Goal: Information Seeking & Learning: Learn about a topic

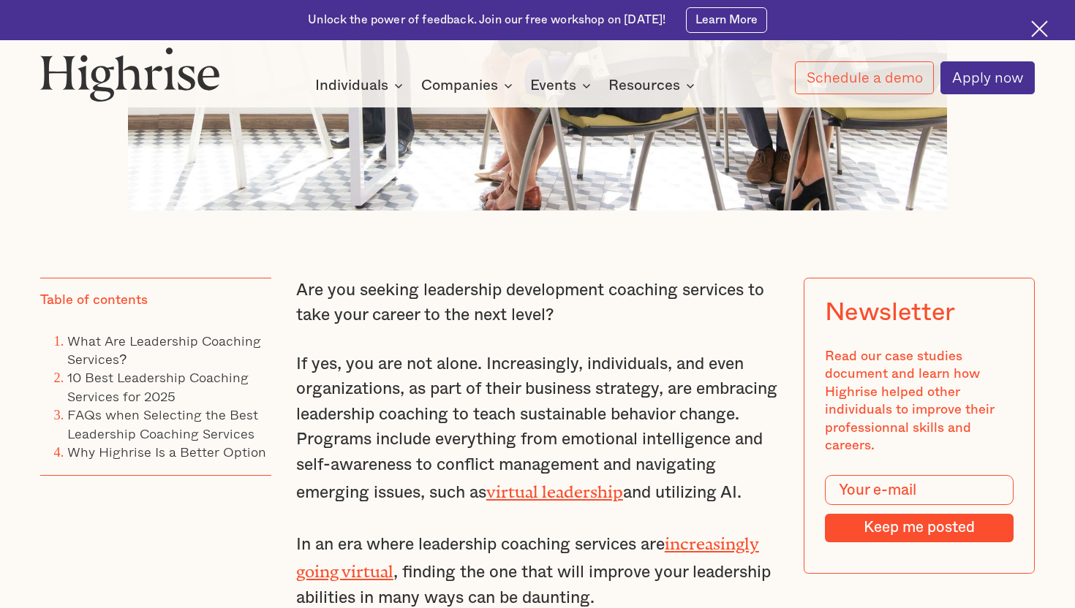
scroll to position [989, 0]
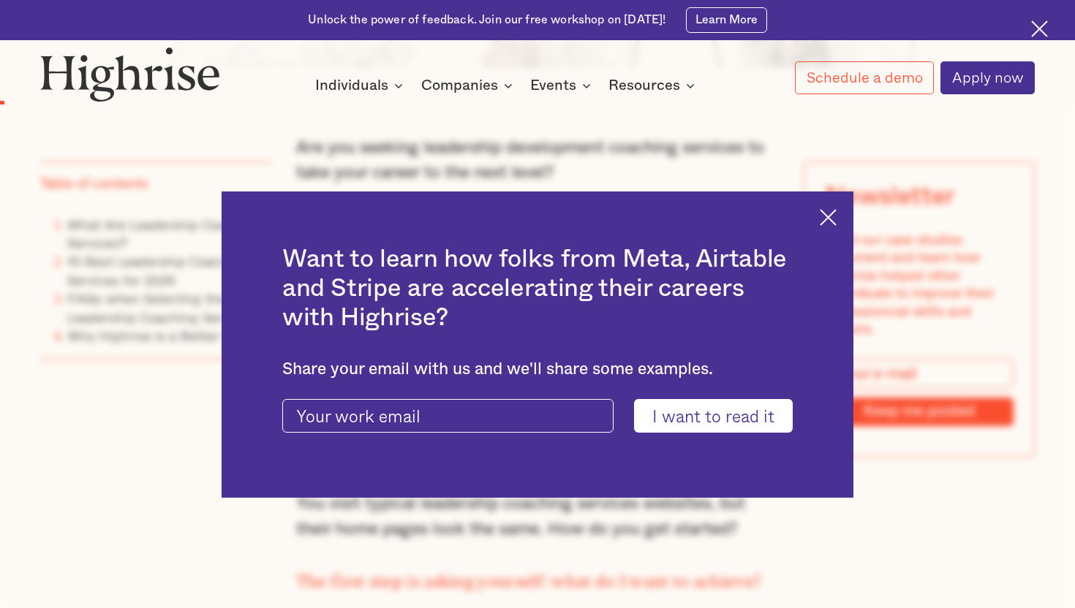
click at [832, 219] on img at bounding box center [828, 217] width 17 height 17
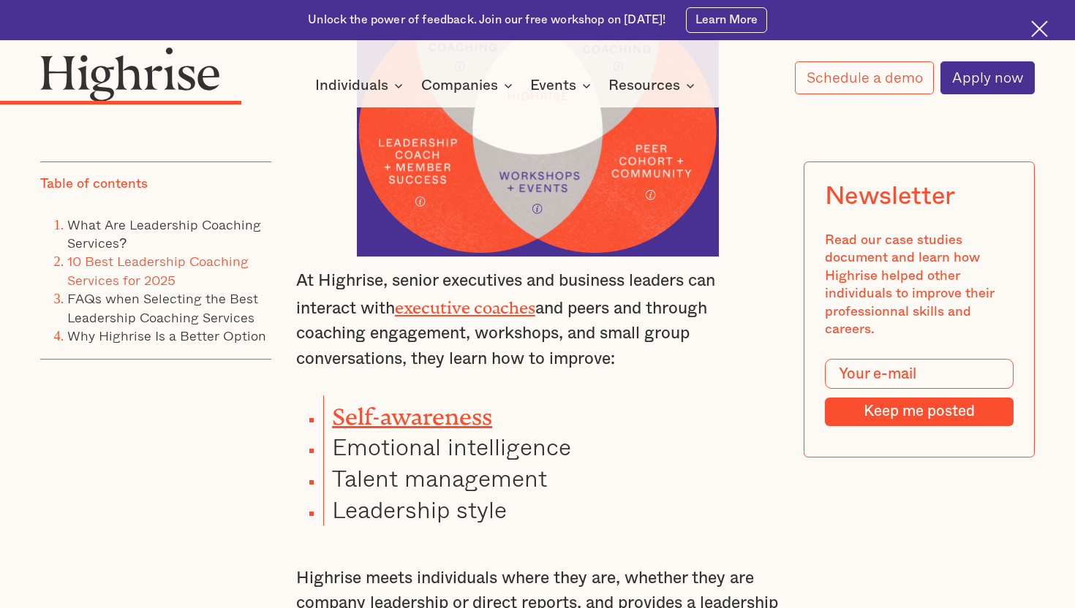
scroll to position [3976, 0]
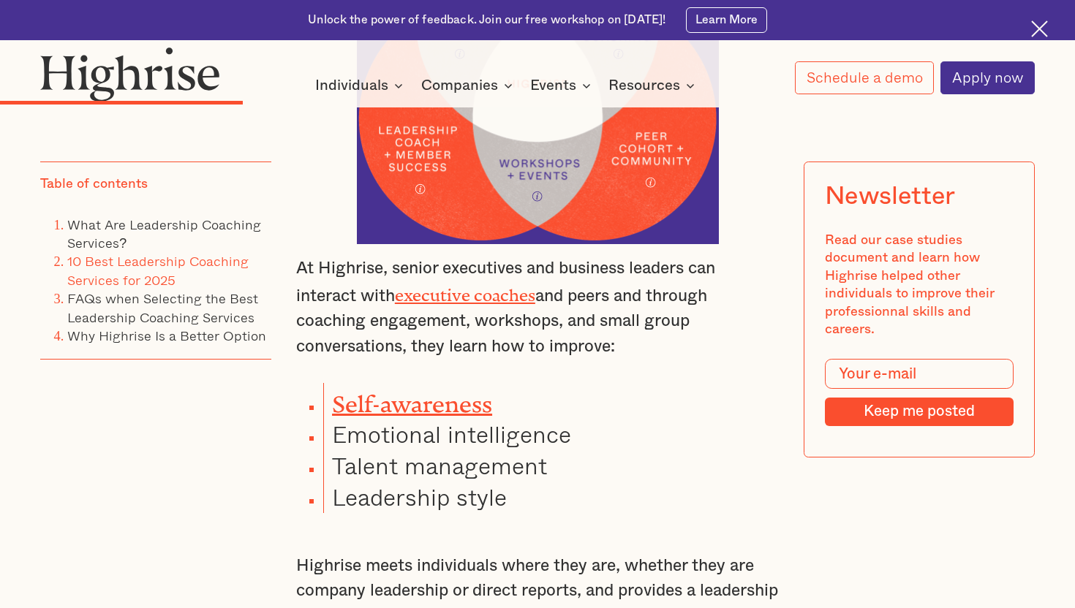
click at [489, 286] on link "executive coaches" at bounding box center [465, 291] width 140 height 11
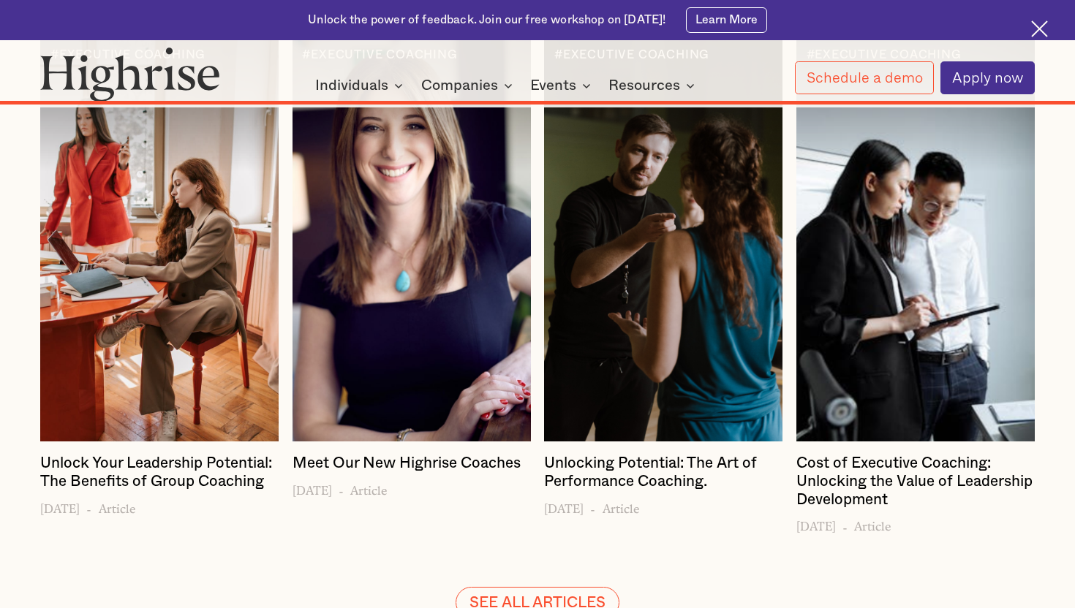
scroll to position [13546, 0]
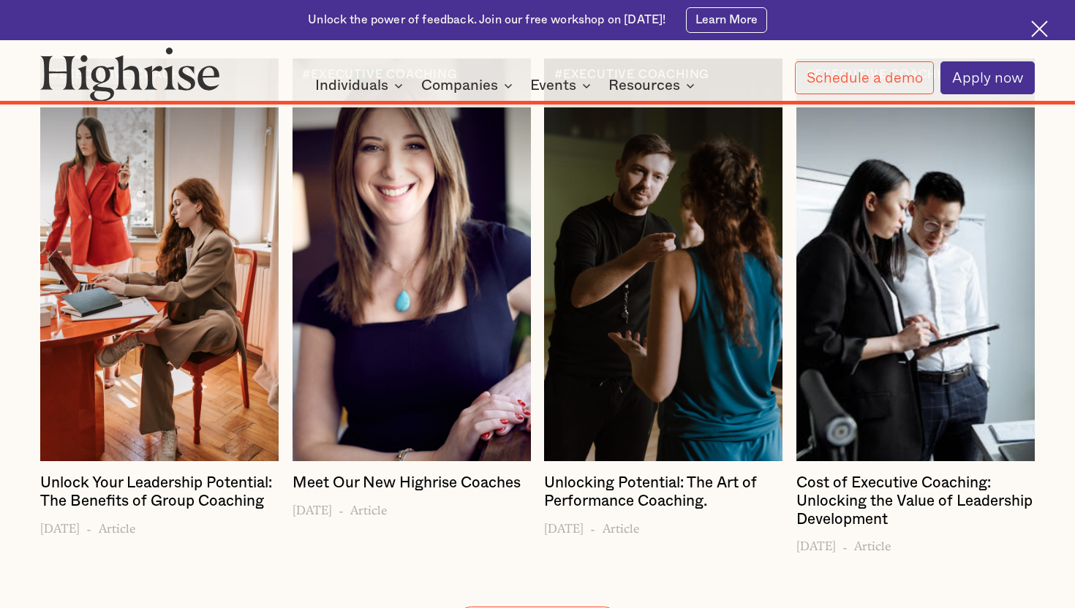
click at [379, 200] on div "#EXECUTIVE COACHING Meet Our New Highrise Coaches [DATE] - Article" at bounding box center [412, 306] width 238 height 495
click at [380, 475] on h4 "Meet Our New Highrise Coaches" at bounding box center [407, 484] width 228 height 18
click at [389, 475] on h4 "Meet Our New Highrise Coaches" at bounding box center [407, 484] width 228 height 18
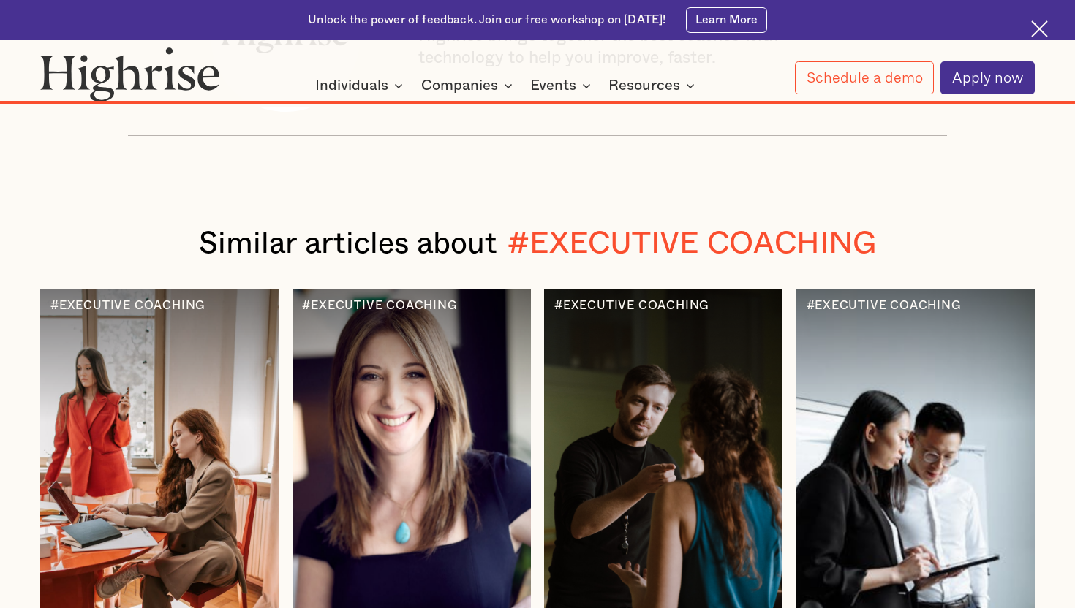
scroll to position [13286, 0]
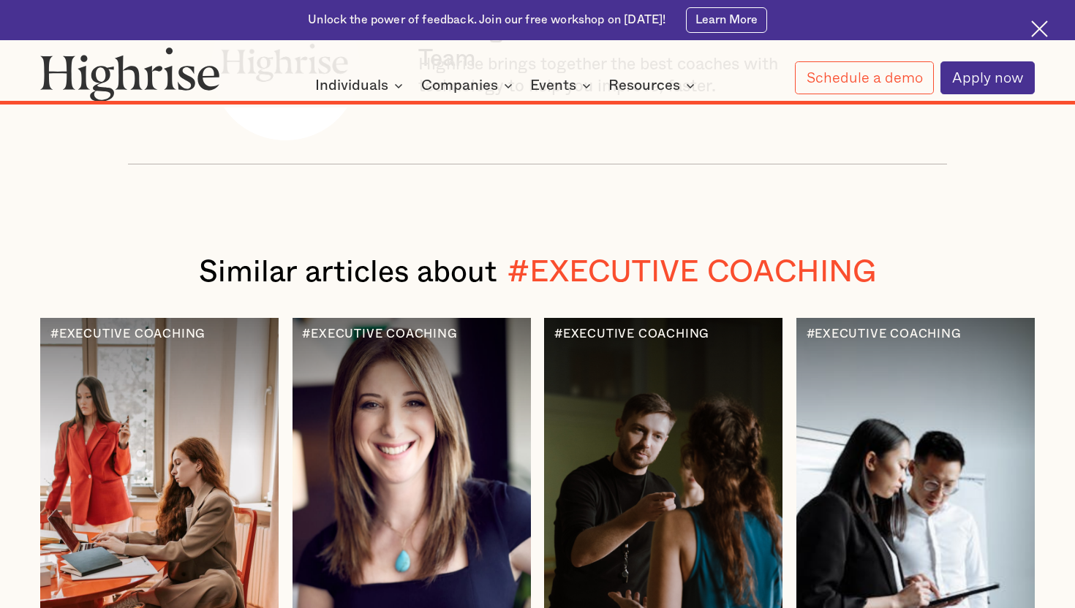
click at [436, 318] on div at bounding box center [412, 519] width 238 height 403
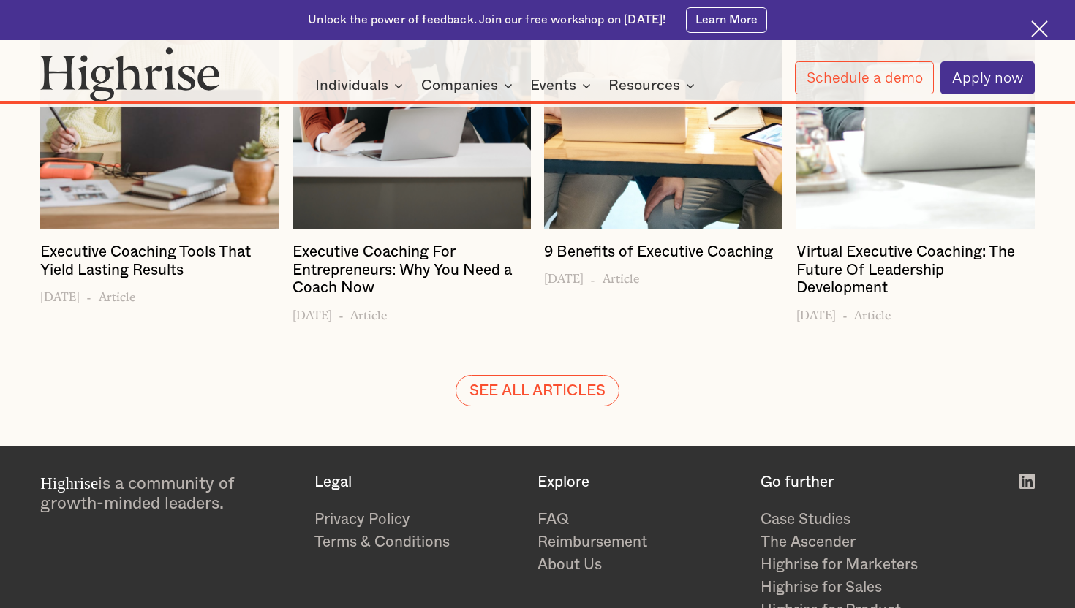
scroll to position [6997, 0]
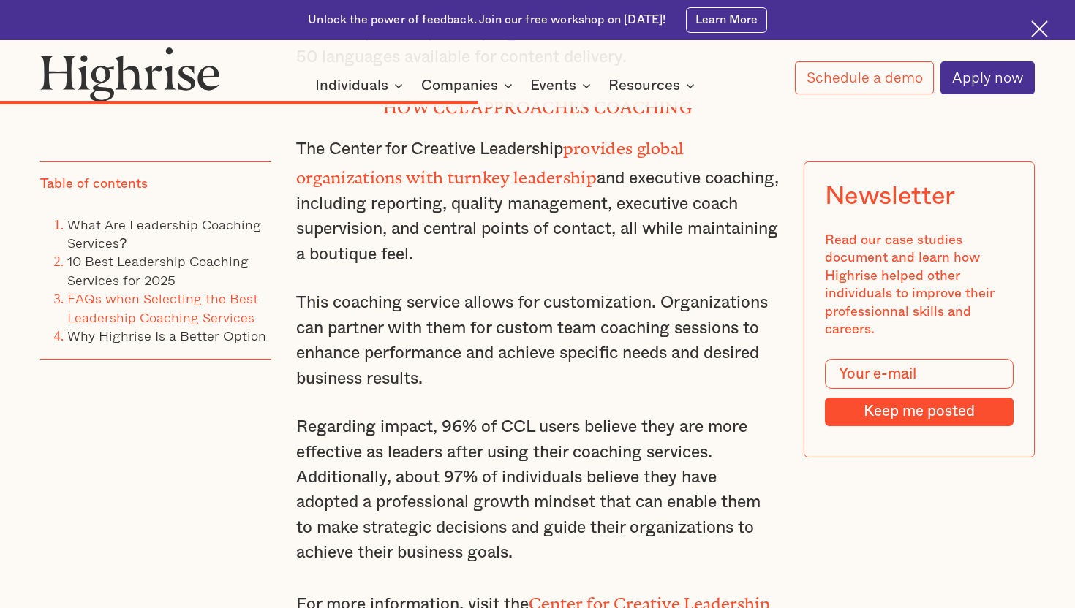
scroll to position [7590, 0]
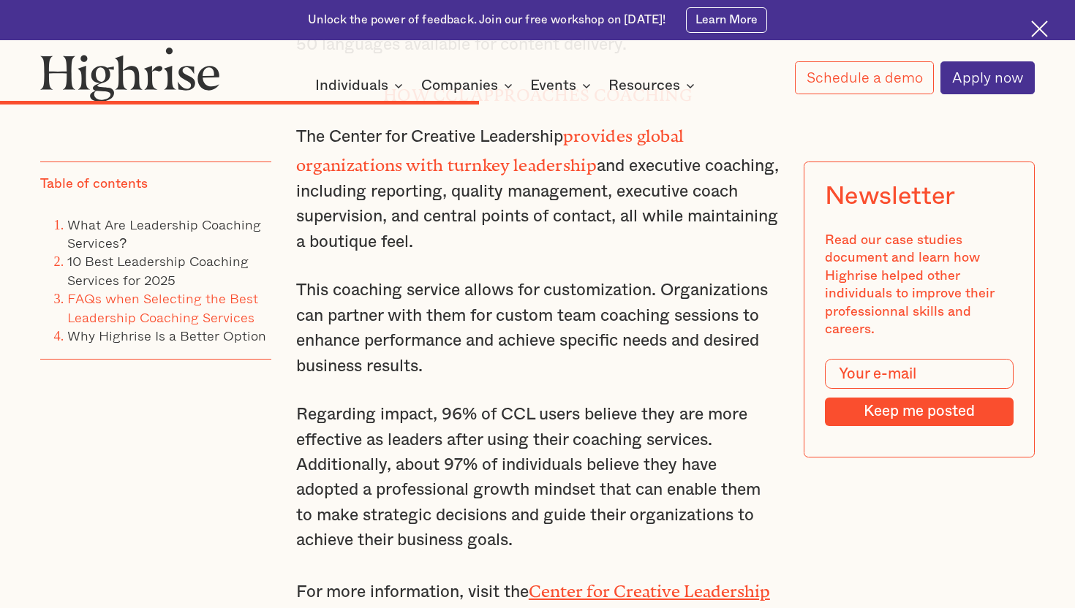
click at [633, 582] on link "Center for Creative Leadership website." at bounding box center [533, 601] width 474 height 39
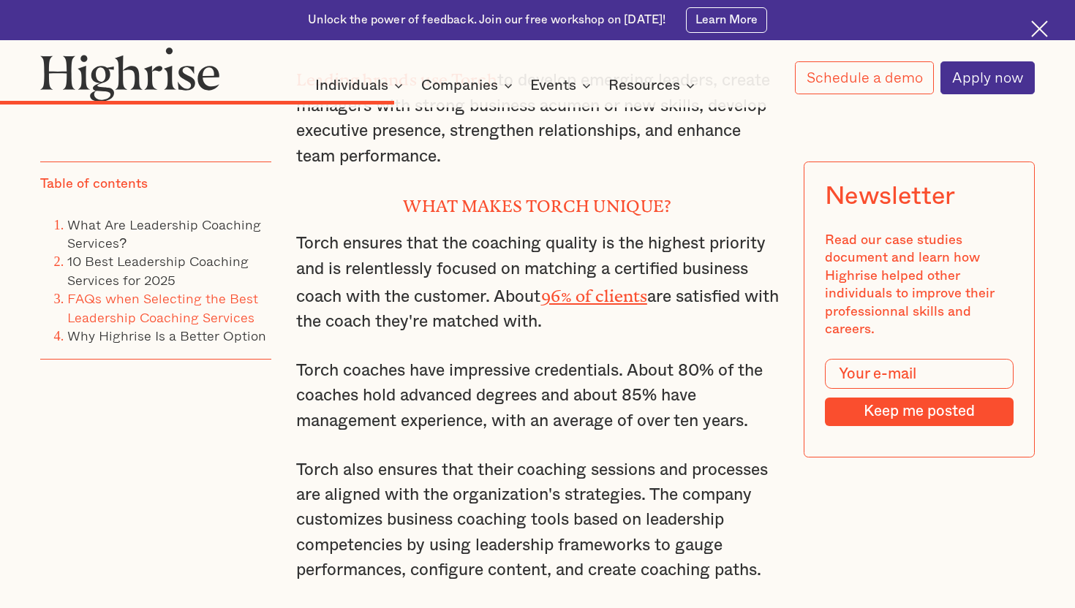
scroll to position [6439, 0]
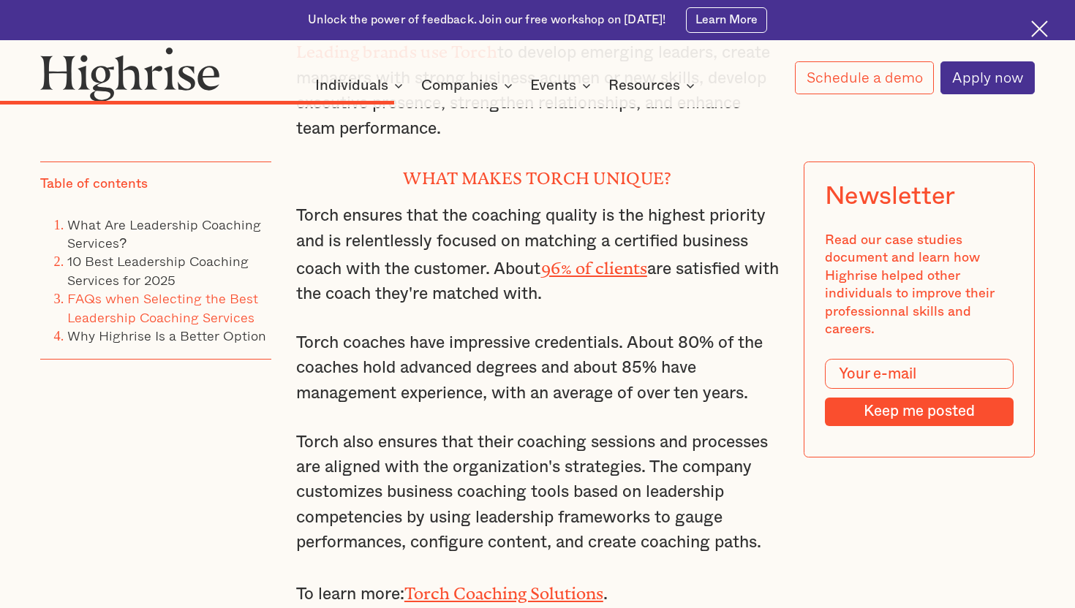
click at [494, 584] on link "Torch Coaching Solutions" at bounding box center [503, 589] width 199 height 11
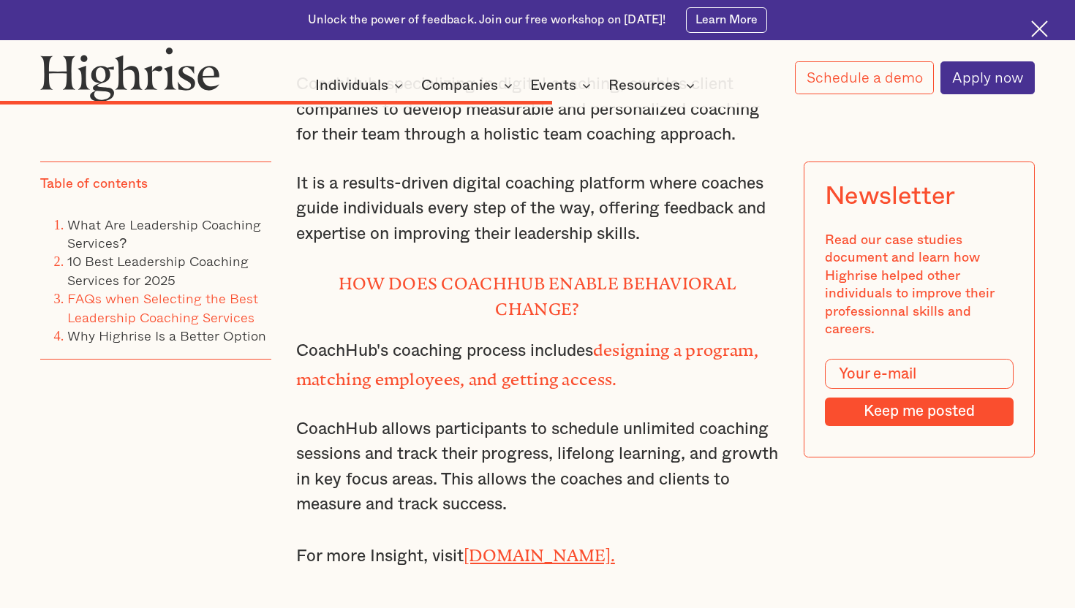
scroll to position [8578, 0]
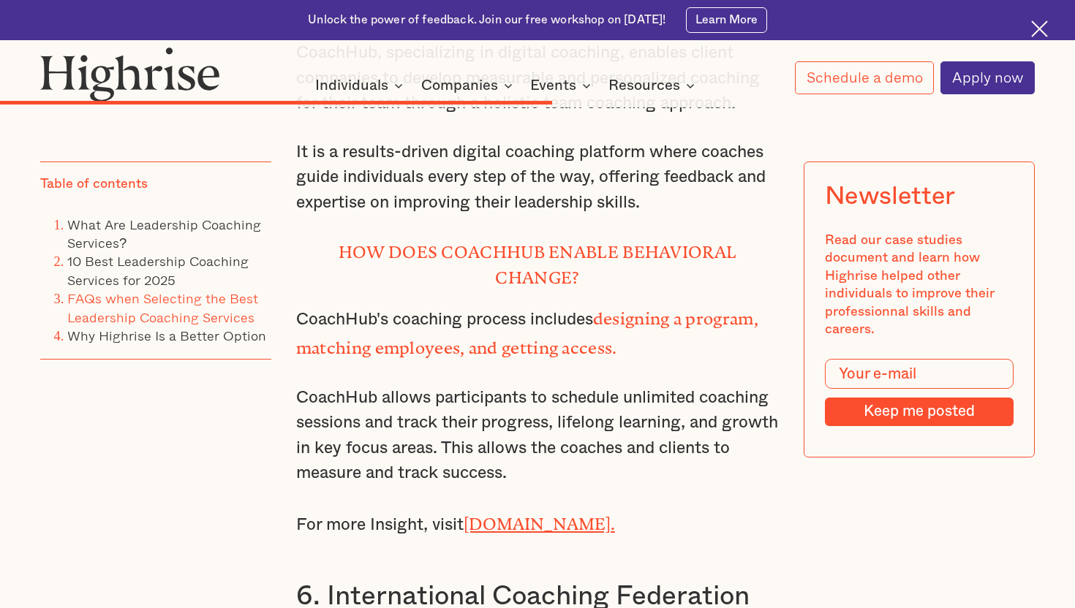
click at [533, 515] on link "CoachHub.com." at bounding box center [539, 520] width 151 height 11
